Goal: Task Accomplishment & Management: Manage account settings

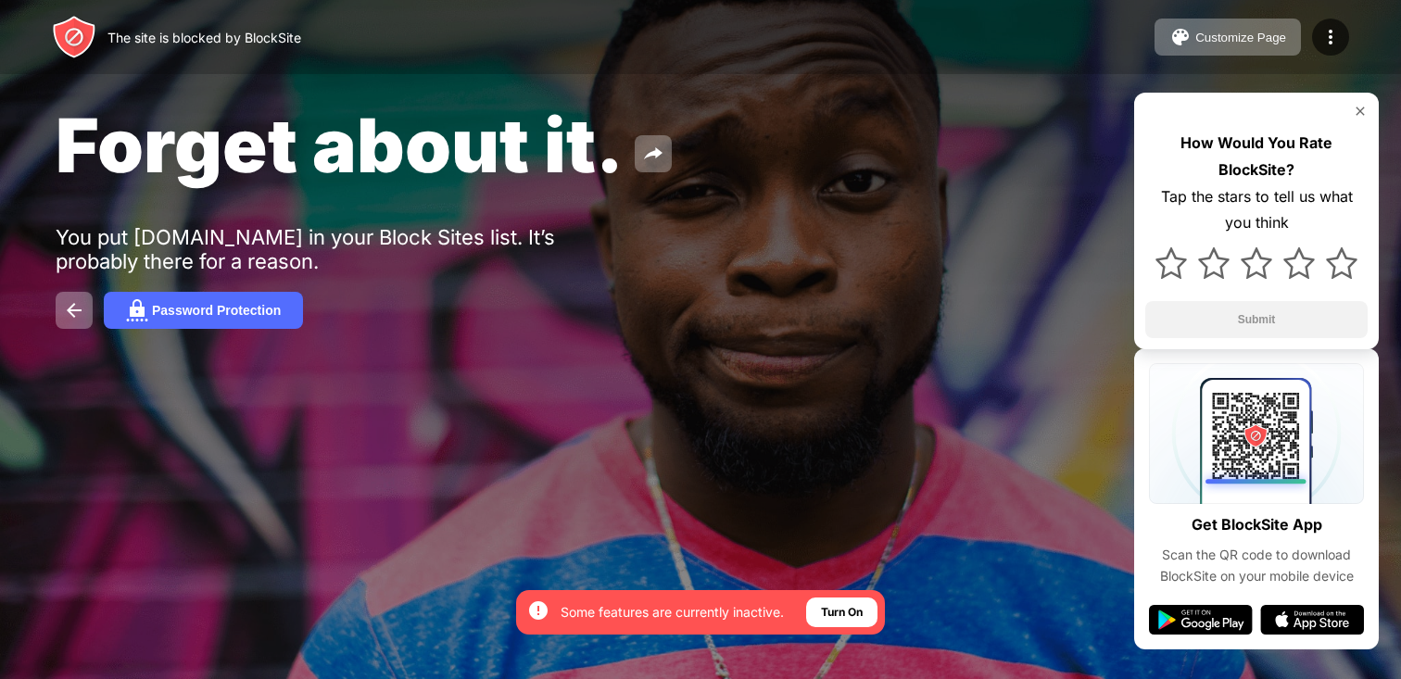
click at [1341, 18] on div "The site is blocked by BlockSite Customize Page Edit Block List Redirect Custom…" at bounding box center [700, 37] width 1401 height 74
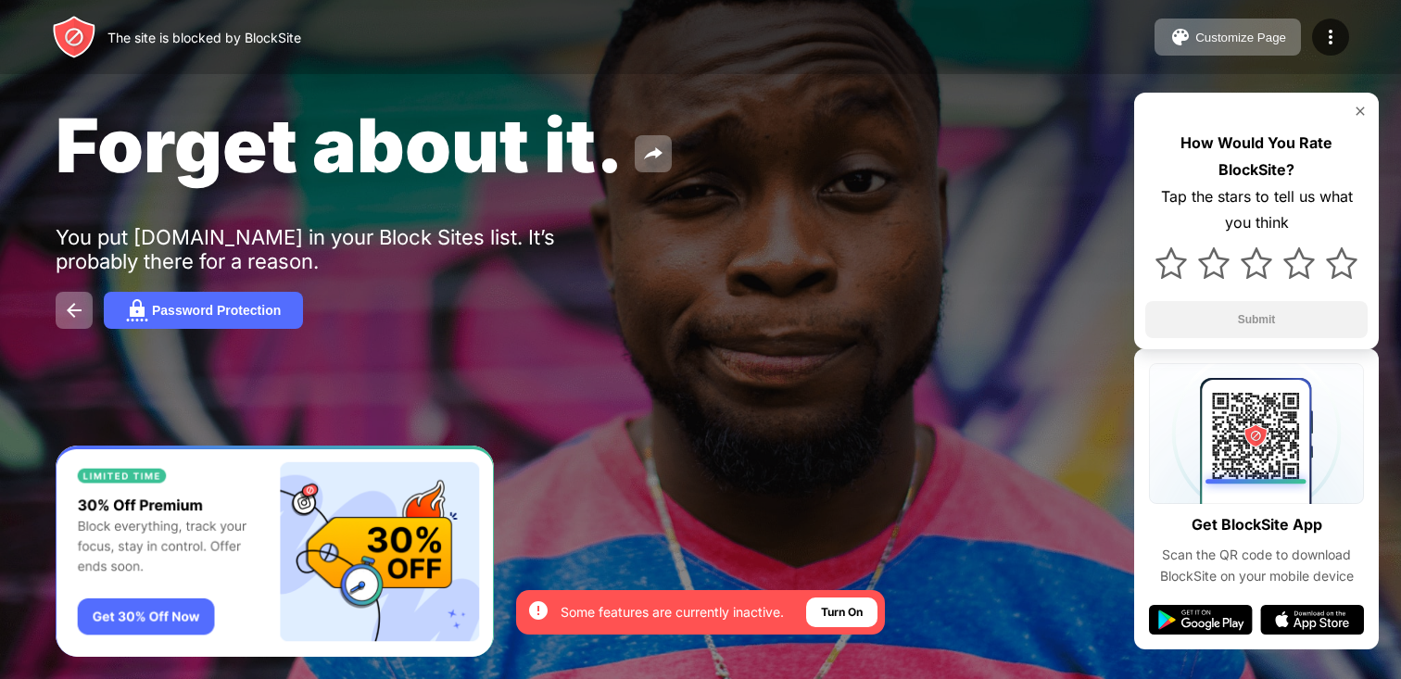
click at [1311, 43] on div "Customize Page Edit Block List Redirect Customize Block Page Upgrade Password P…" at bounding box center [1252, 37] width 195 height 37
click at [1316, 44] on div at bounding box center [1330, 37] width 37 height 37
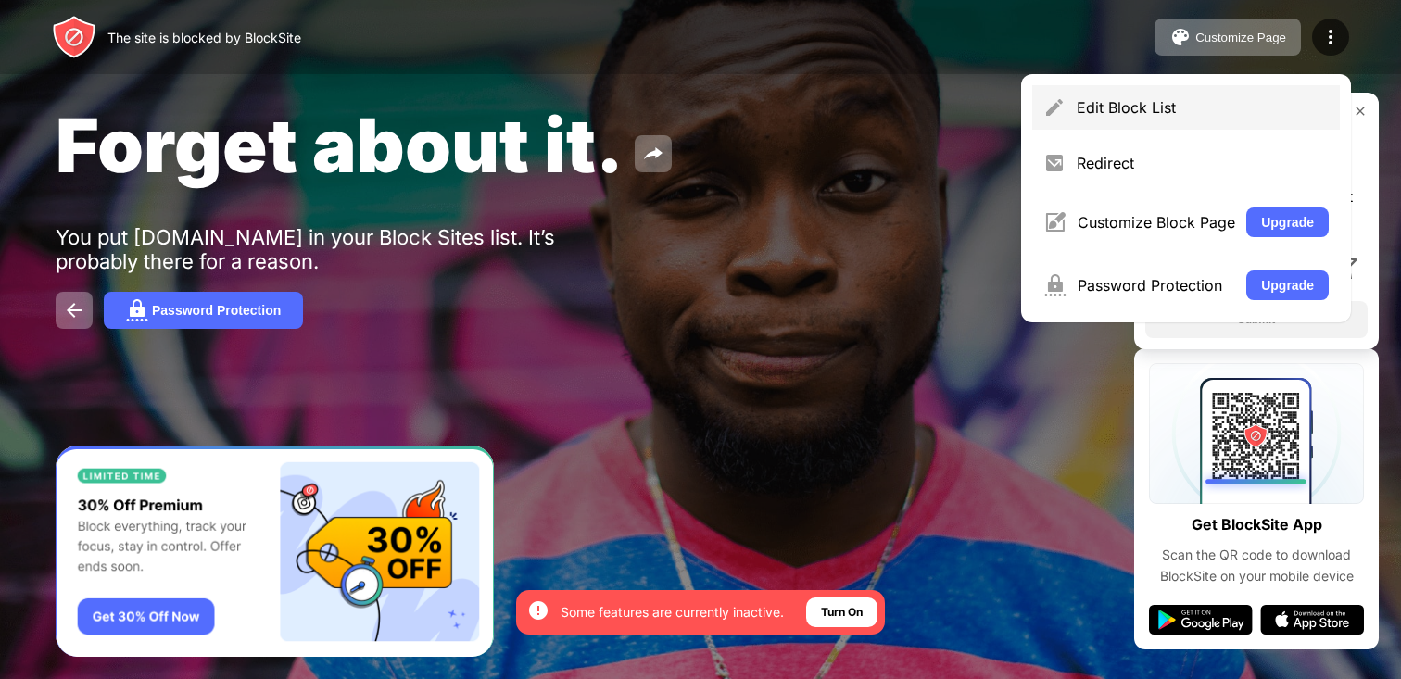
click at [1090, 122] on div "Edit Block List" at bounding box center [1187, 107] width 308 height 44
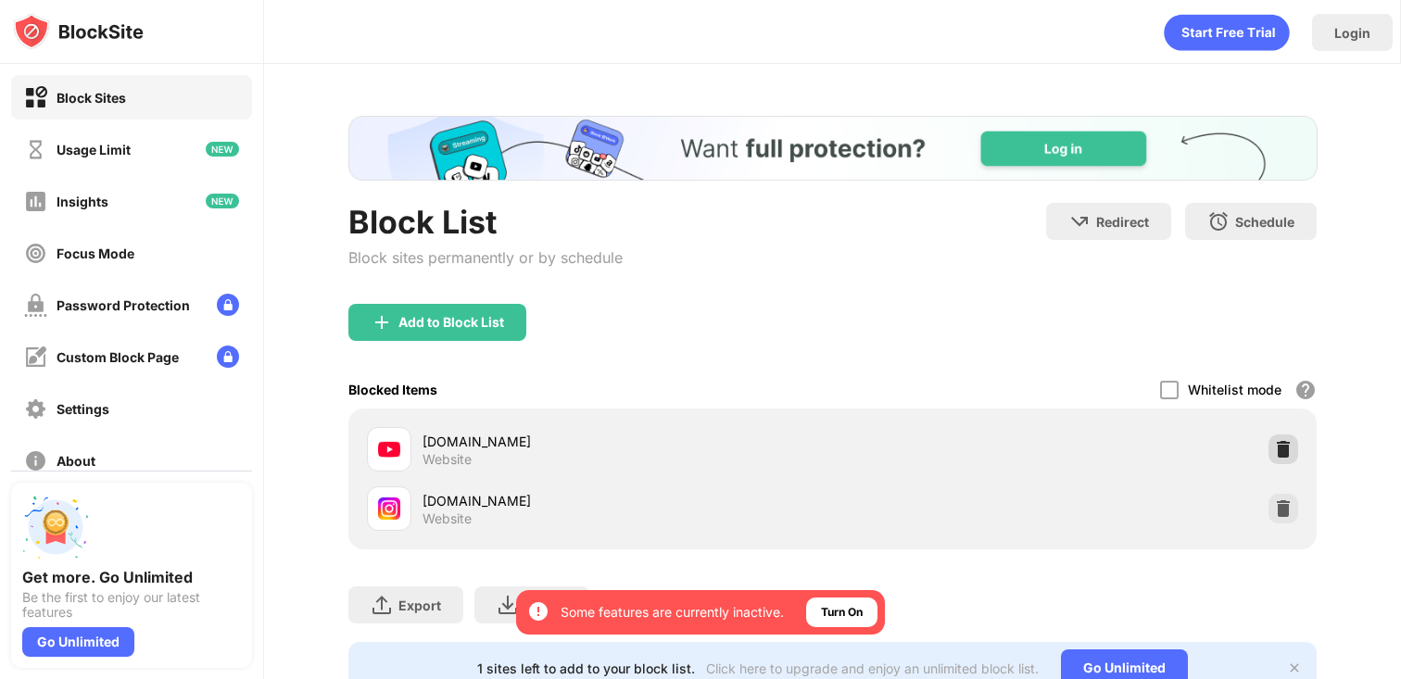
click at [1287, 452] on img at bounding box center [1283, 449] width 19 height 19
